Goal: Task Accomplishment & Management: Manage account settings

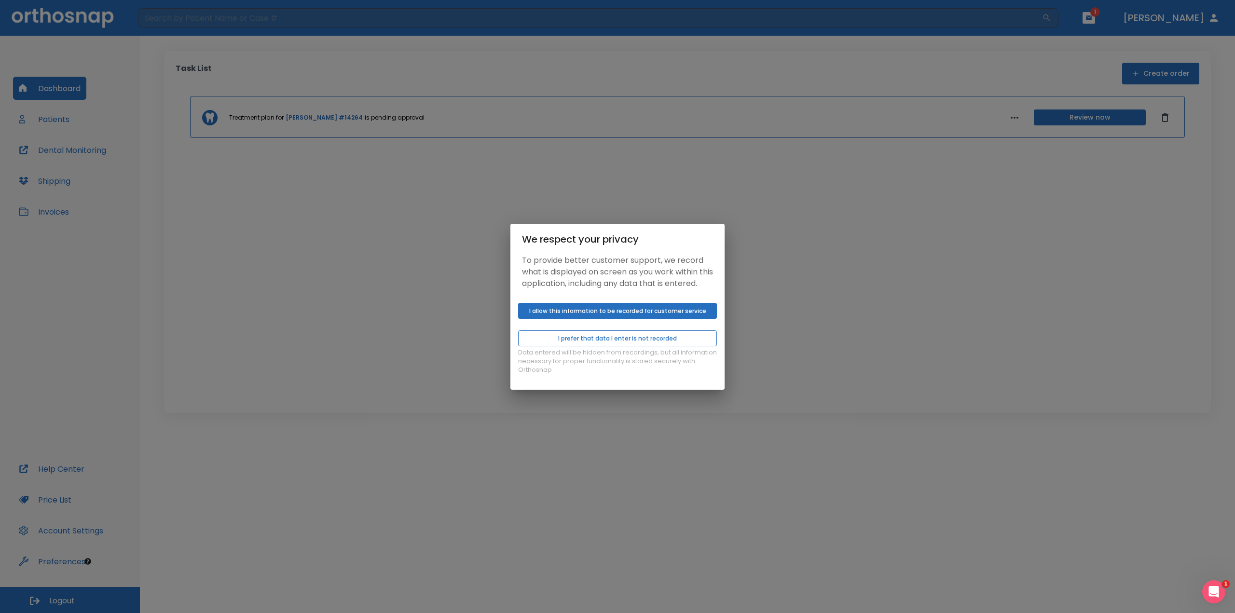
click at [658, 344] on button "I prefer that data I enter is not recorded" at bounding box center [617, 338] width 199 height 16
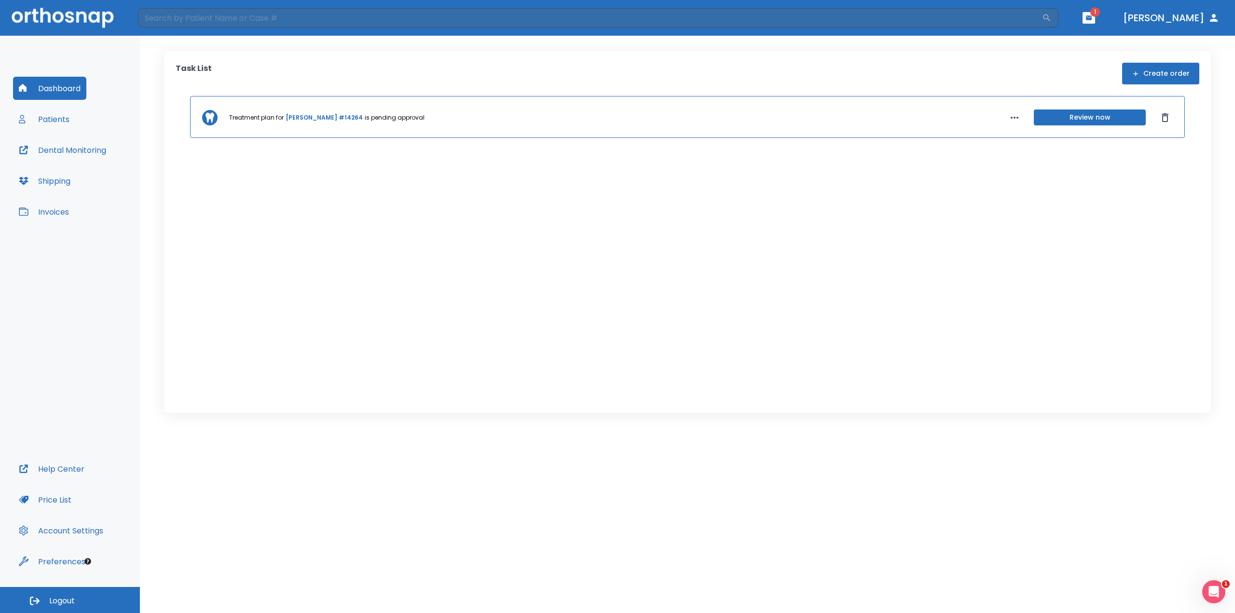
click at [57, 125] on button "Patients" at bounding box center [44, 119] width 62 height 23
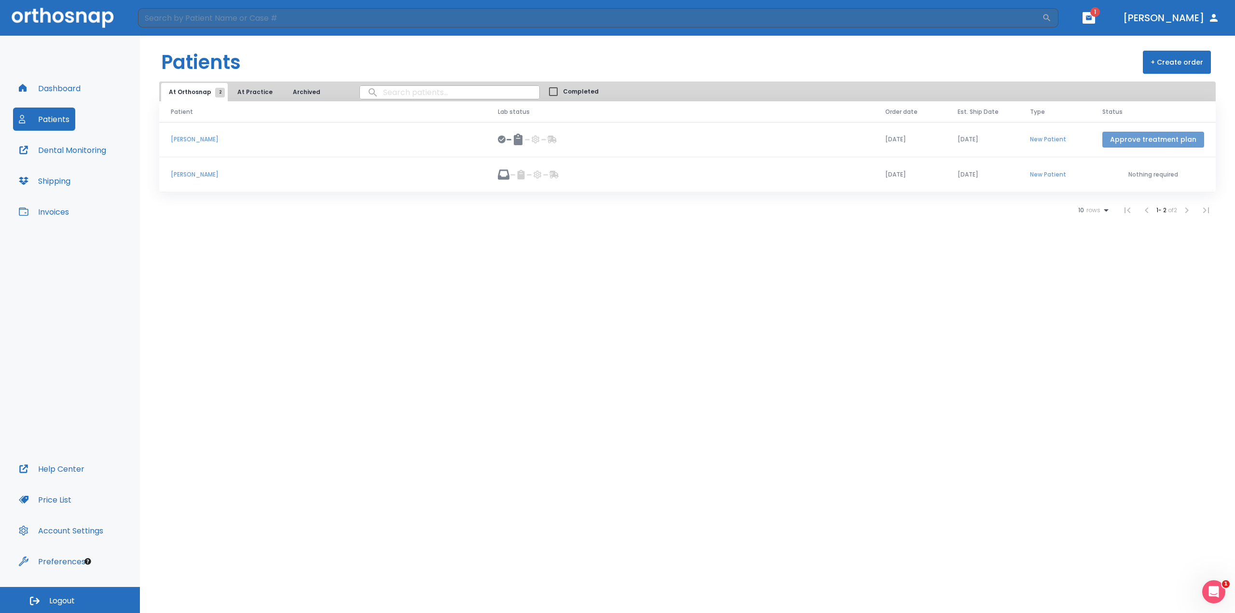
click at [1177, 138] on button "Approve treatment plan" at bounding box center [1153, 140] width 102 height 16
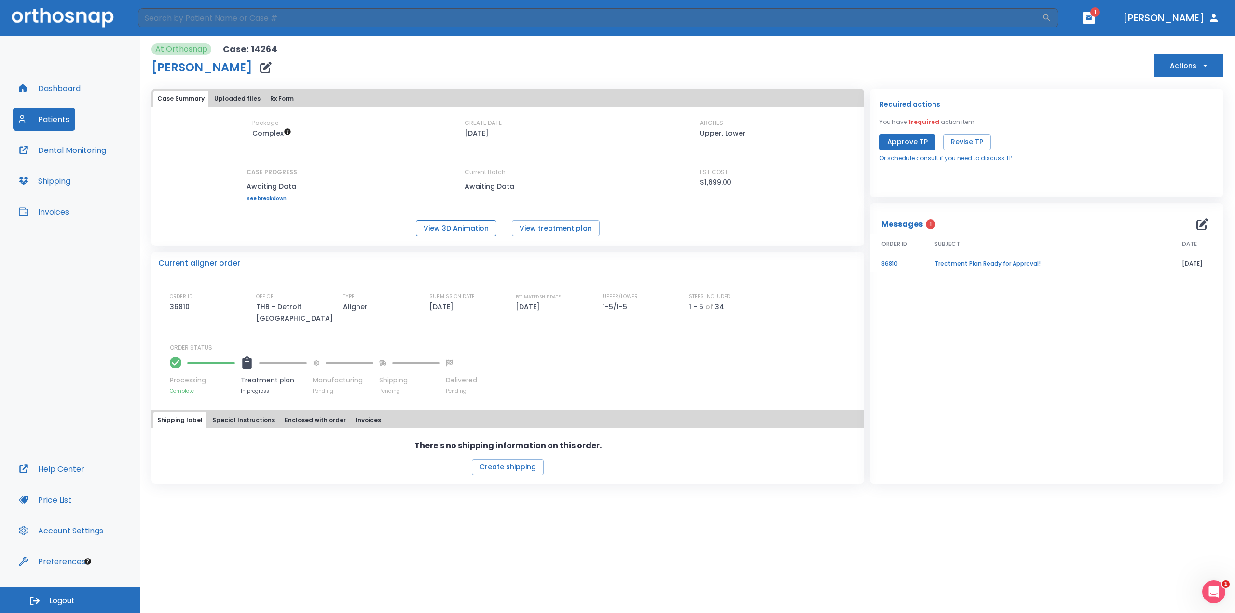
click at [443, 227] on button "View 3D Animation" at bounding box center [456, 228] width 81 height 16
click at [891, 144] on button "Approve TP" at bounding box center [907, 142] width 56 height 16
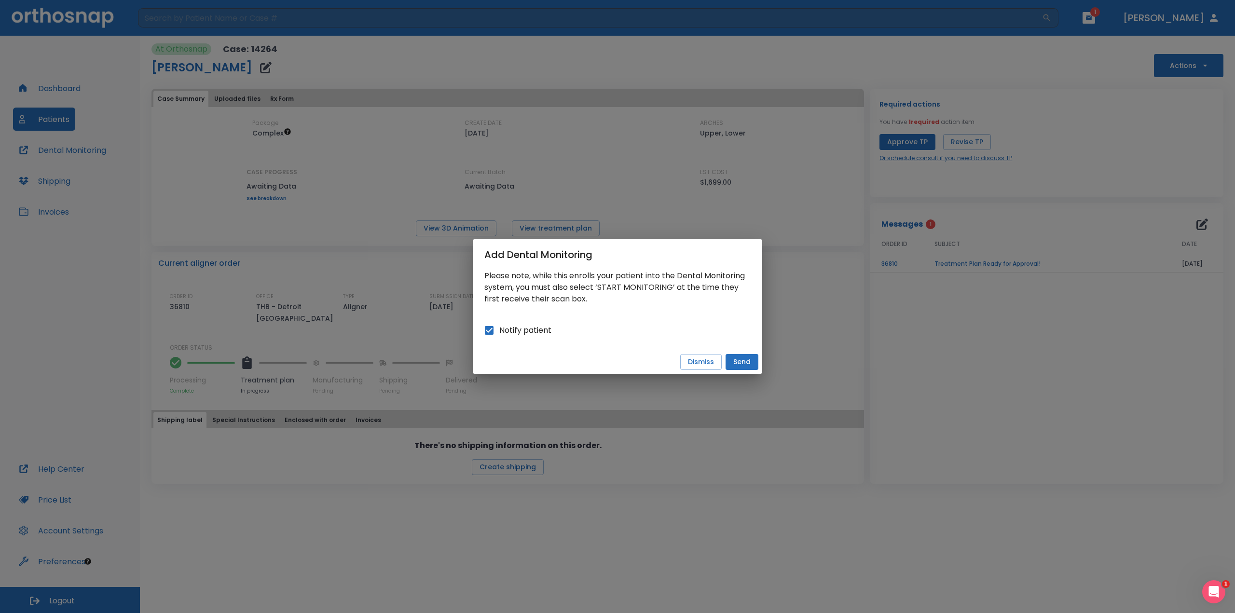
click at [738, 362] on button "Send" at bounding box center [741, 362] width 33 height 16
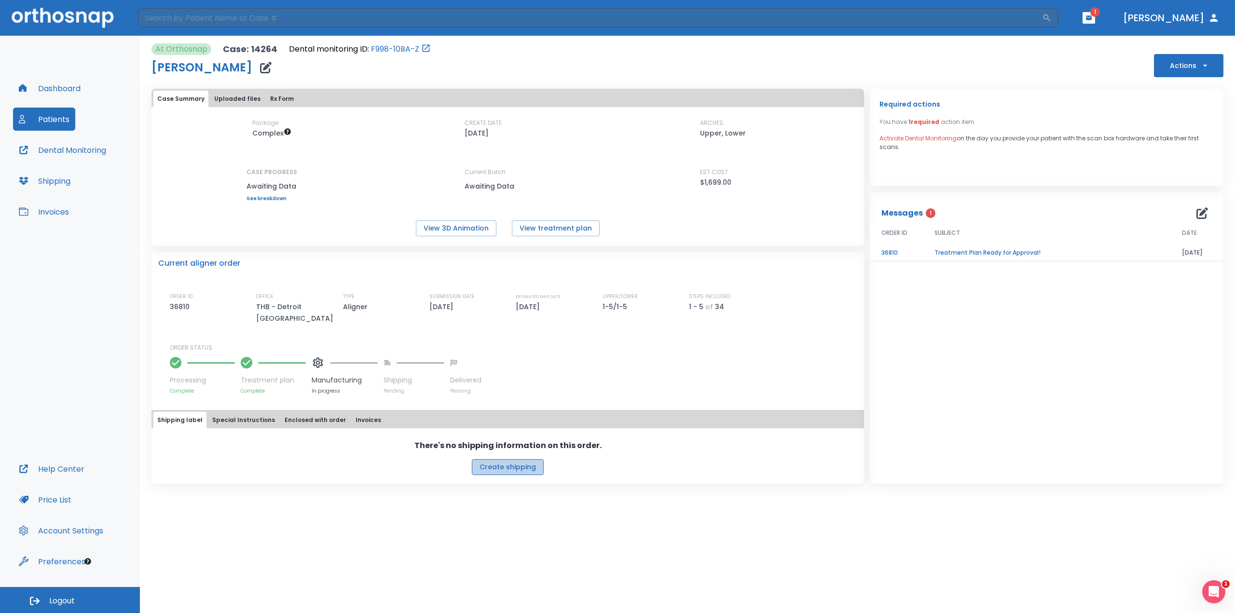
click at [514, 459] on button "Create shipping" at bounding box center [508, 467] width 72 height 16
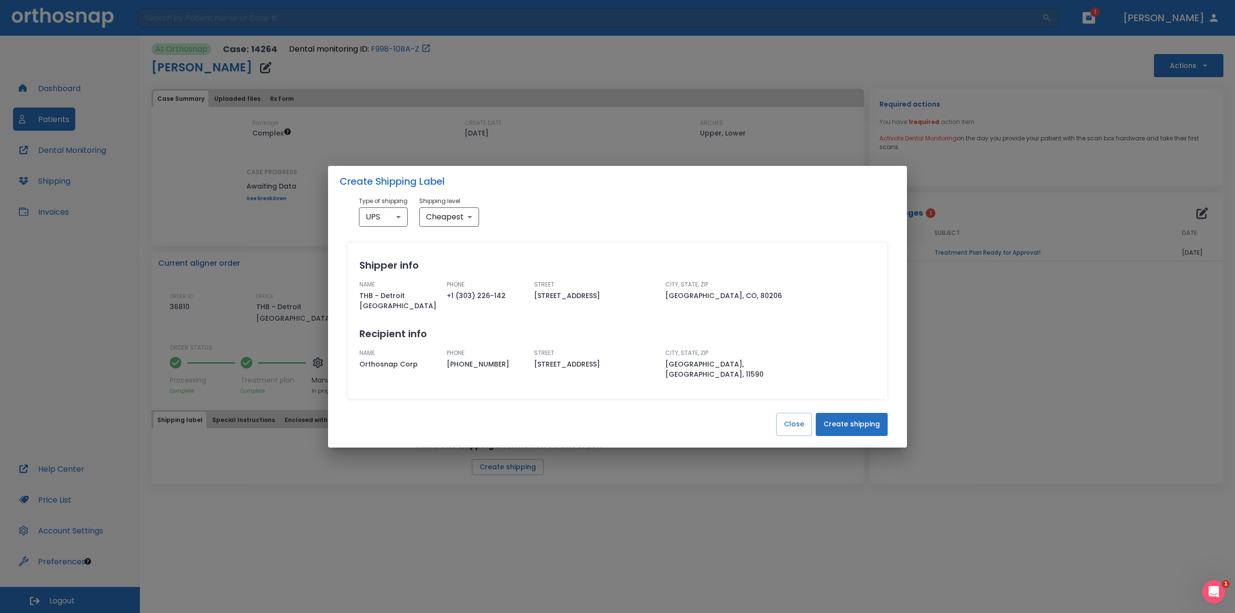
click at [394, 298] on div "NAME THB - Detroit [GEOGRAPHIC_DATA]" at bounding box center [399, 295] width 80 height 31
click at [789, 422] on button "Close" at bounding box center [794, 424] width 36 height 23
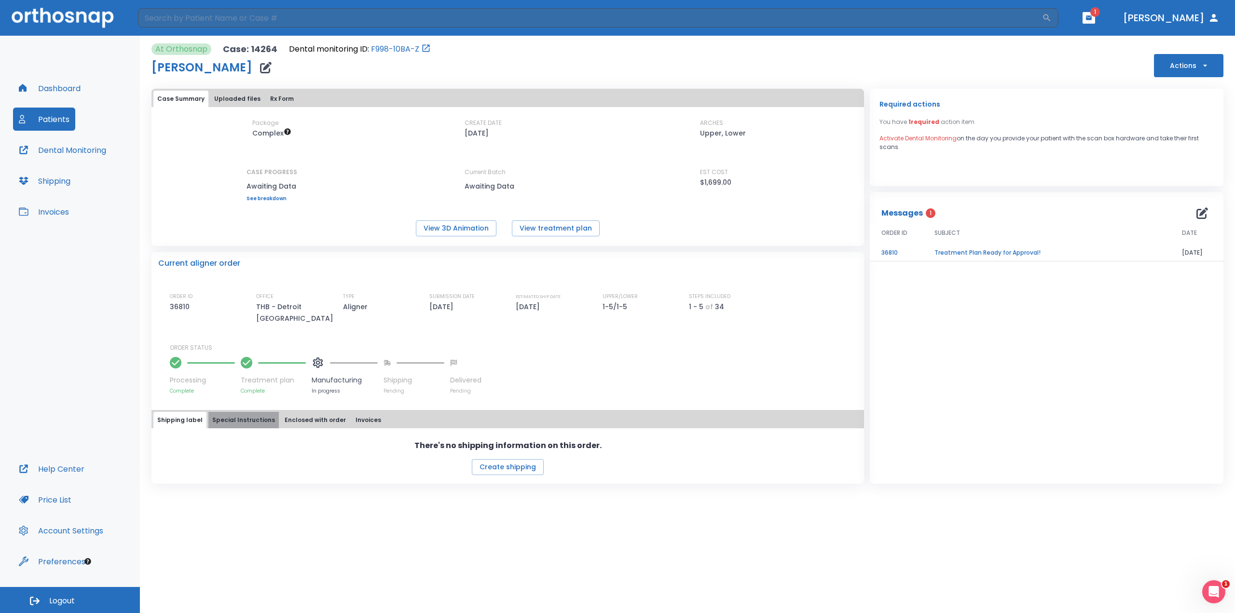
click at [248, 412] on button "Special Instructions" at bounding box center [243, 420] width 70 height 16
click at [293, 412] on button "Enclosed with order" at bounding box center [315, 420] width 69 height 16
click at [362, 412] on button "Invoices" at bounding box center [368, 420] width 33 height 16
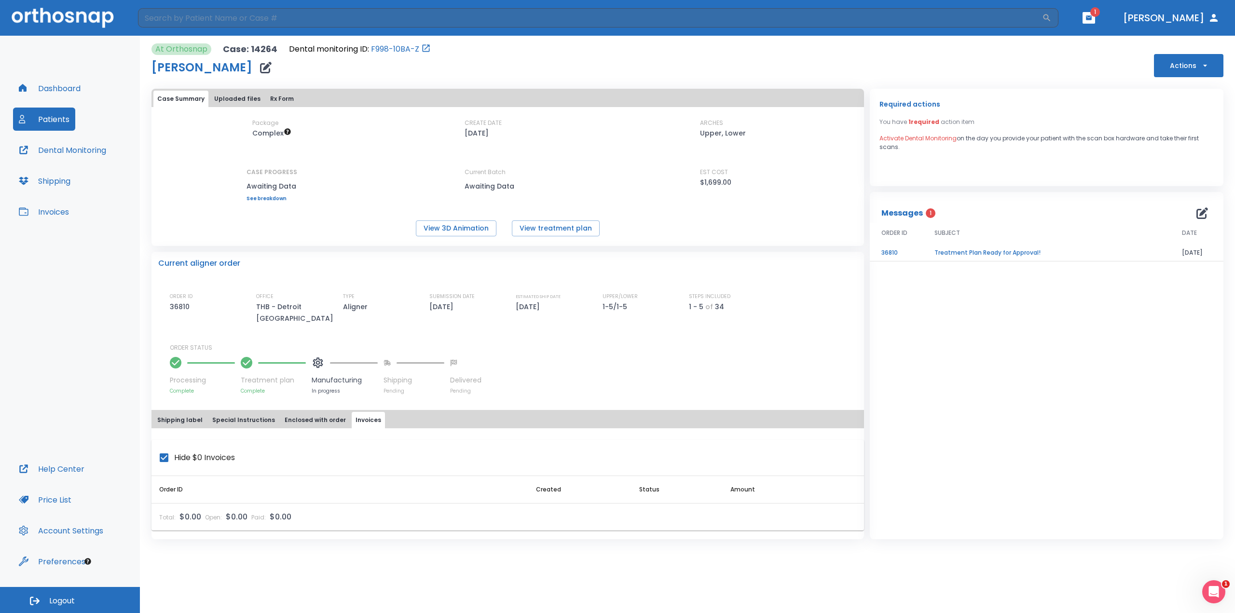
click at [169, 412] on button "Shipping label" at bounding box center [179, 420] width 53 height 16
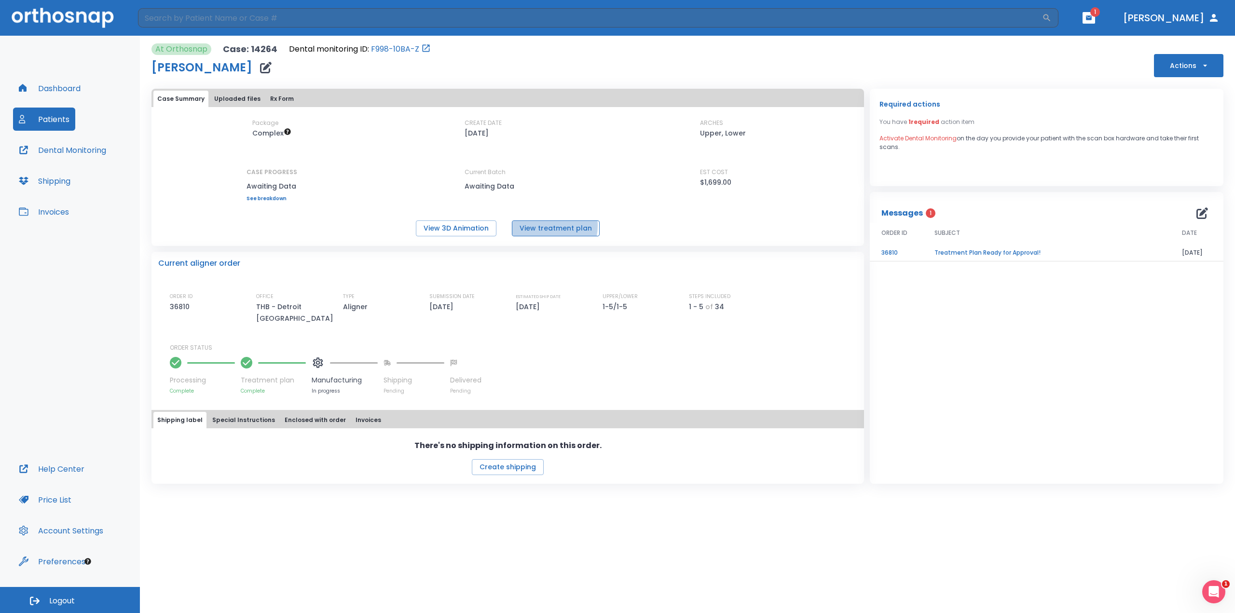
click at [544, 226] on button "View treatment plan" at bounding box center [556, 228] width 88 height 16
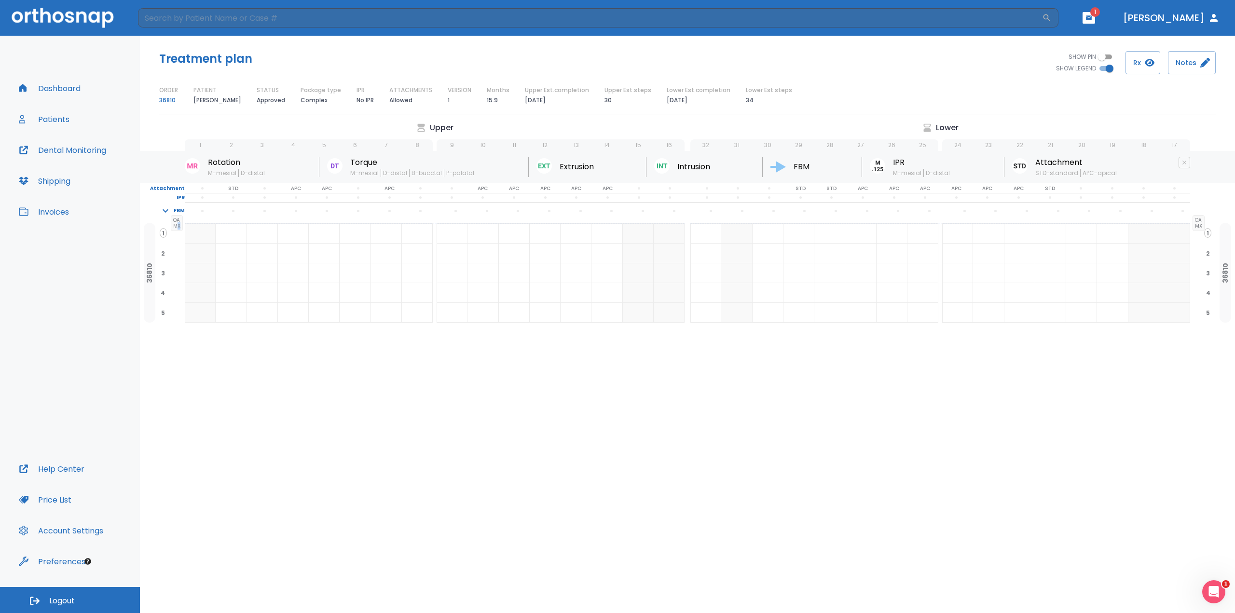
drag, startPoint x: 176, startPoint y: 224, endPoint x: 195, endPoint y: 222, distance: 19.4
click at [195, 222] on div "Upper Lower 1 2 3 4 5 6 7 8 9 10 11 12 13 14 15 16 32 31 30 29 28 27 26 25 24 2…" at bounding box center [687, 243] width 1095 height 243
click at [197, 144] on span "1" at bounding box center [200, 145] width 31 height 12
click at [229, 147] on span "2" at bounding box center [231, 145] width 31 height 12
click at [264, 141] on span "3" at bounding box center [262, 145] width 31 height 12
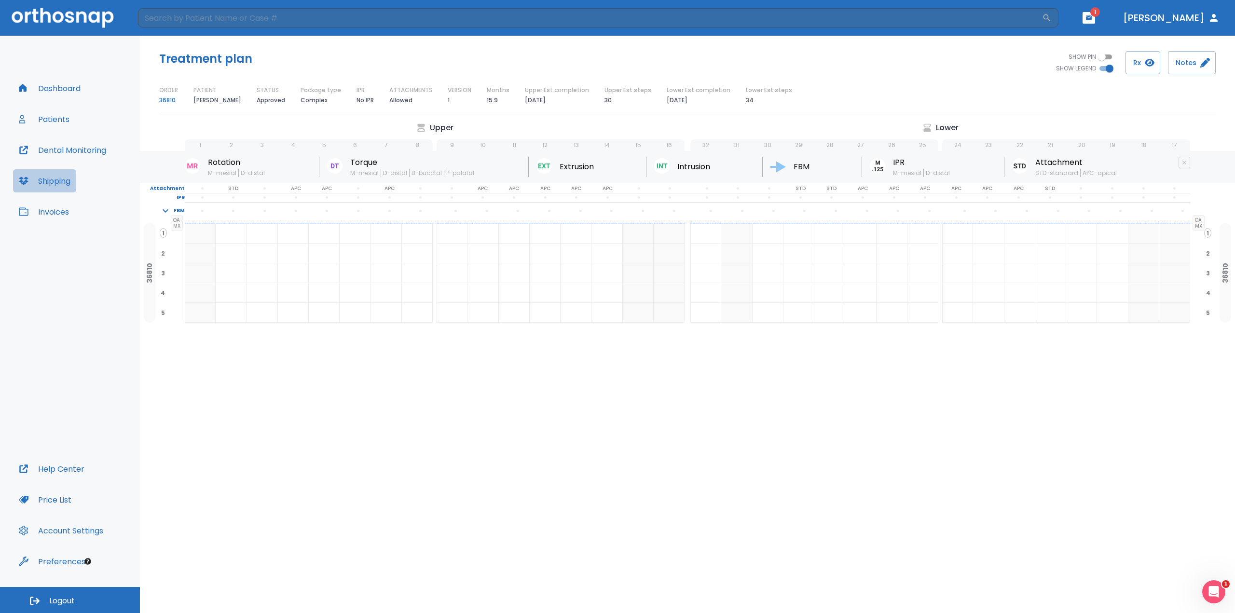
click at [49, 183] on button "Shipping" at bounding box center [44, 180] width 63 height 23
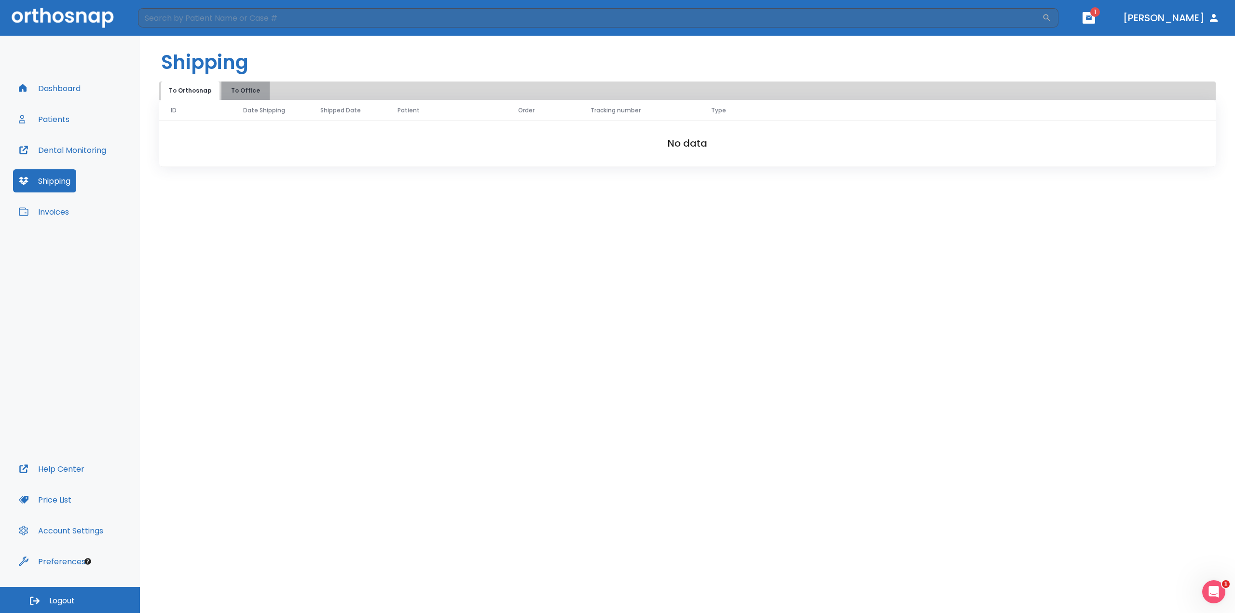
click at [241, 93] on button "To Office" at bounding box center [245, 91] width 48 height 18
click at [204, 94] on button "To Orthosnap" at bounding box center [190, 91] width 58 height 18
click at [68, 499] on button "Price List" at bounding box center [45, 499] width 64 height 23
